Goal: Navigation & Orientation: Go to known website

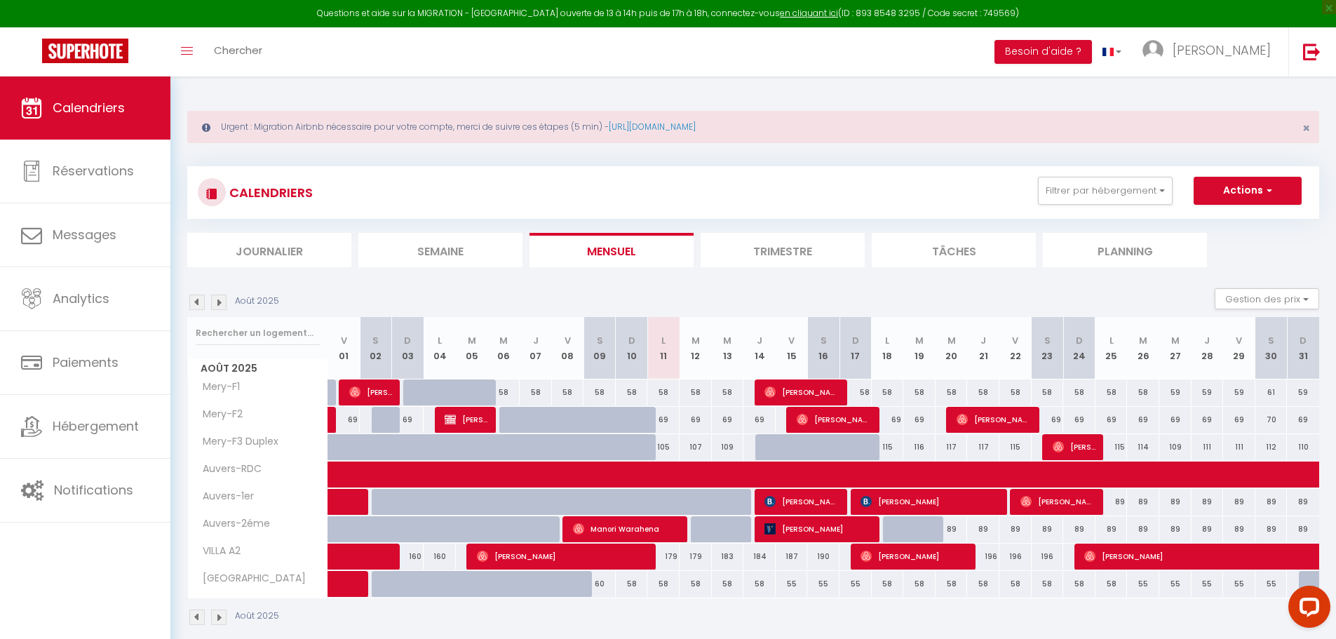
drag, startPoint x: 793, startPoint y: 128, endPoint x: 614, endPoint y: 120, distance: 178.3
click at [614, 120] on div "Urgent : Migration Airbnb nécessaire pour votre compte, merci de suivre ces éta…" at bounding box center [753, 127] width 1132 height 32
copy link "[URL][DOMAIN_NAME]"
click at [427, 93] on div "Urgent : Migration Airbnb nécessaire pour votre compte, merci de suivre ces éta…" at bounding box center [753, 366] width 1166 height 580
click at [1308, 62] on link at bounding box center [1311, 51] width 46 height 49
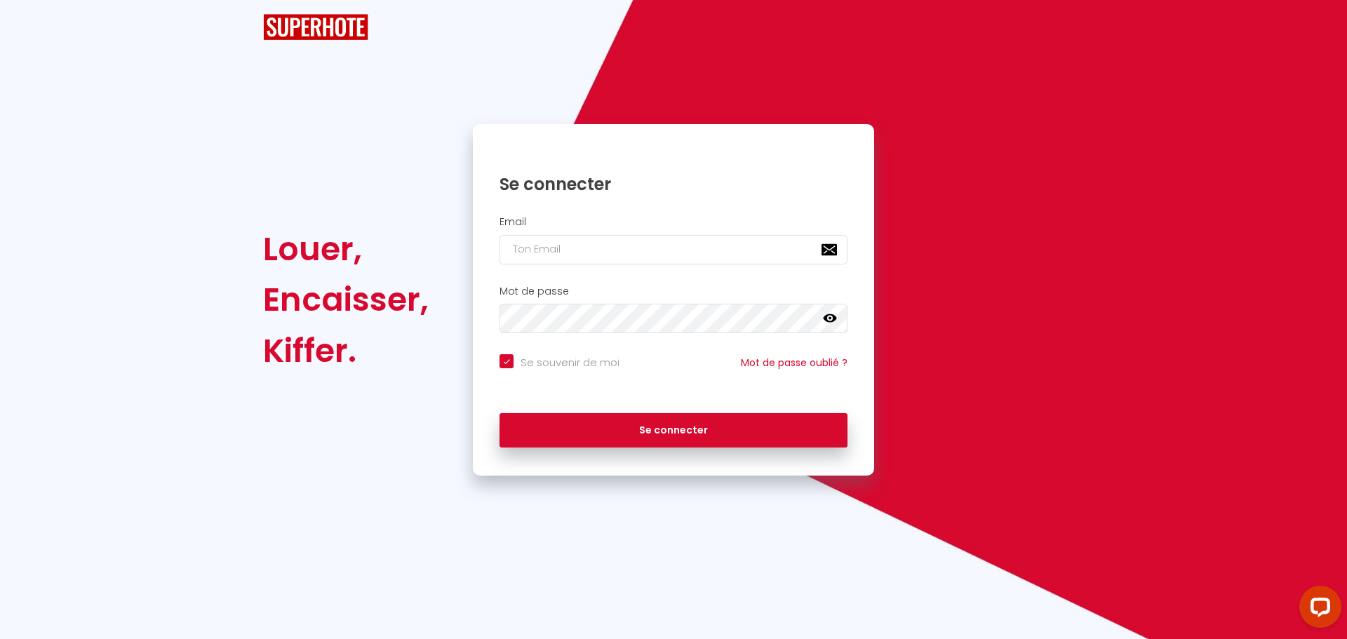
checkbox input "true"
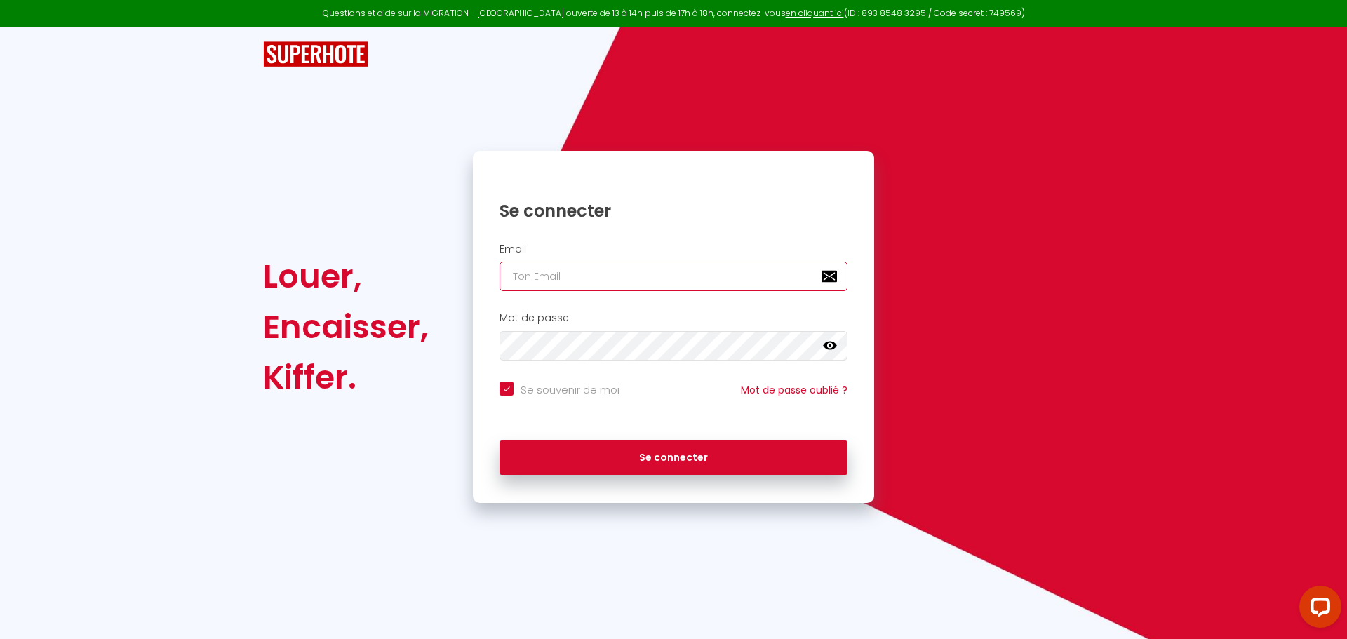
type input "[PERSON_NAME][EMAIL_ADDRESS][DOMAIN_NAME]"
checkbox input "true"
drag, startPoint x: 642, startPoint y: 278, endPoint x: 442, endPoint y: 279, distance: 199.9
click at [443, 279] on div "Louer, Encaisser, [PERSON_NAME]. Se connecter Email [PERSON_NAME][EMAIL_ADDRESS…" at bounding box center [673, 327] width 839 height 352
paste input "[EMAIL_ADDRESS]"
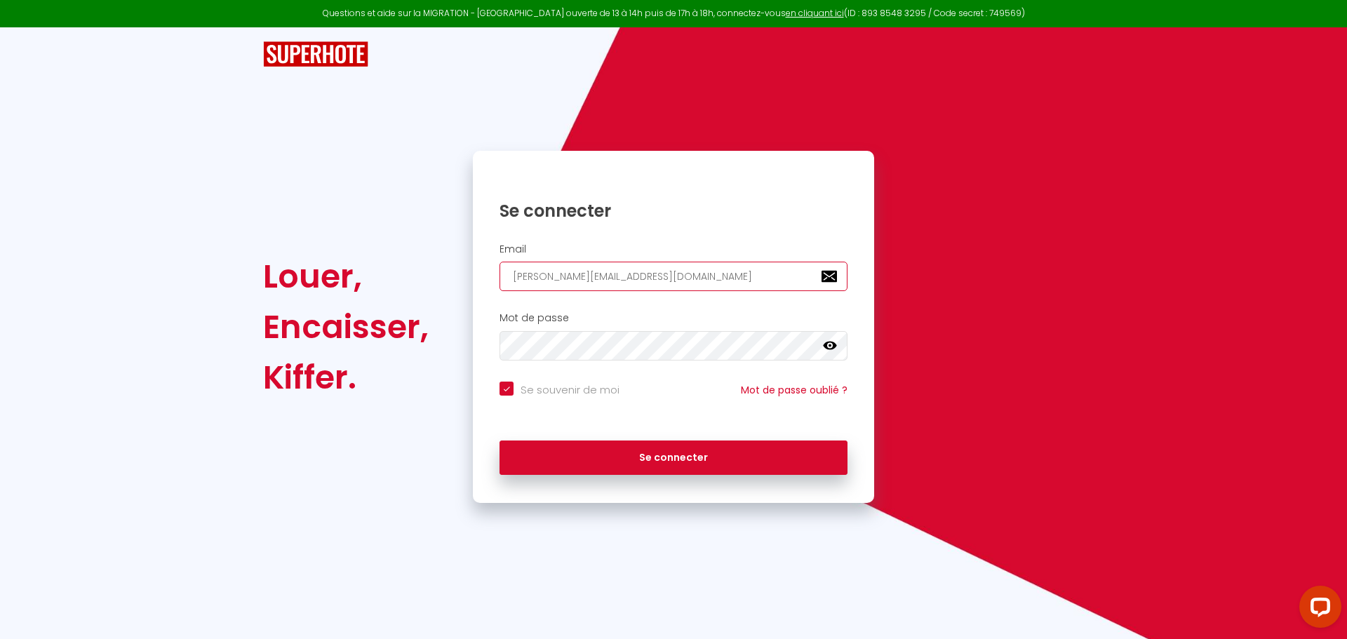
type input "[EMAIL_ADDRESS][DOMAIN_NAME]"
checkbox input "true"
type input "[EMAIL_ADDRESS][DOMAIN_NAME]"
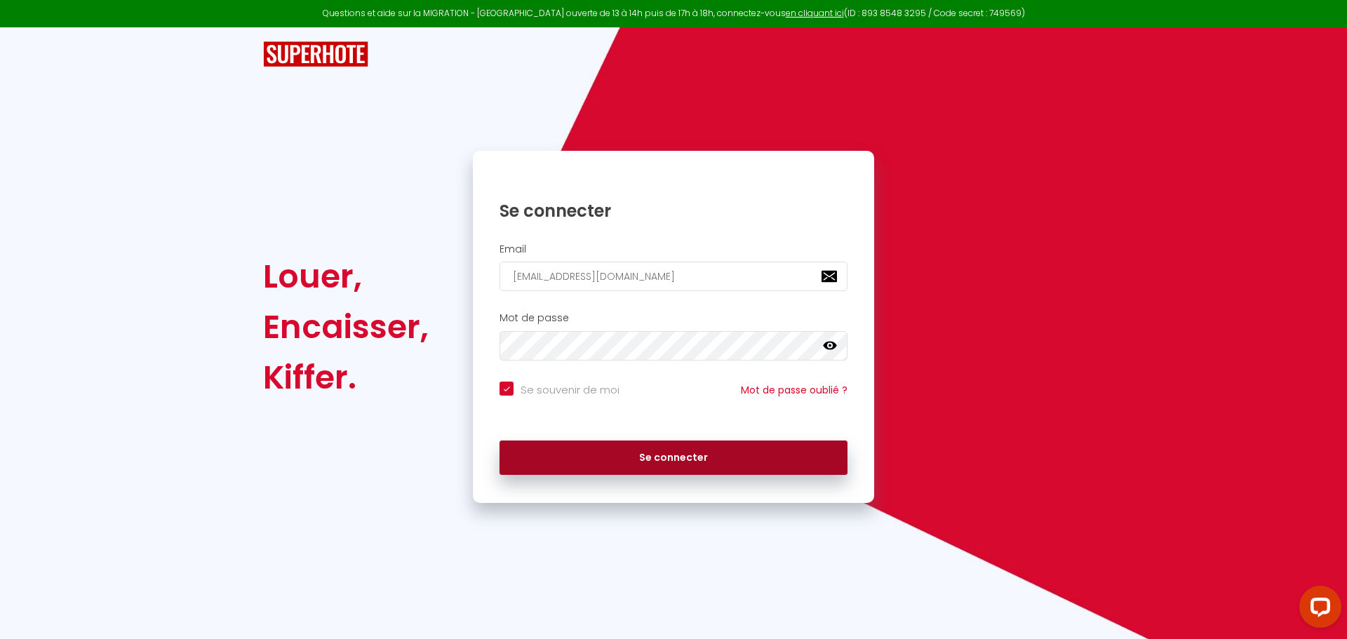
click at [607, 446] on button "Se connecter" at bounding box center [673, 457] width 348 height 35
checkbox input "true"
